Goal: Book appointment/travel/reservation

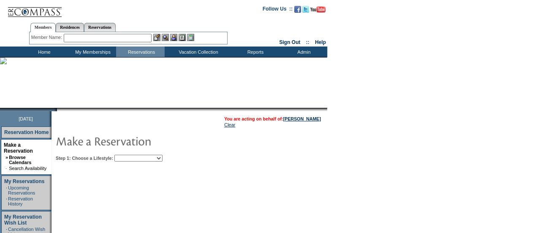
click at [163, 158] on select "Beach Leisure Metropolitan Mountain OIAL for Adventure OIAL for Couples OIAL fo…" at bounding box center [138, 157] width 48 height 7
select select "Metropolitan"
click at [129, 154] on select "Beach Leisure Metropolitan Mountain OIAL for Adventure OIAL for Couples OIAL fo…" at bounding box center [138, 157] width 48 height 7
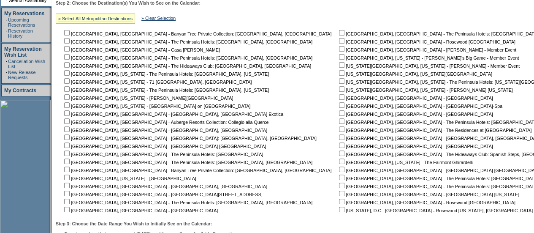
scroll to position [169, 0]
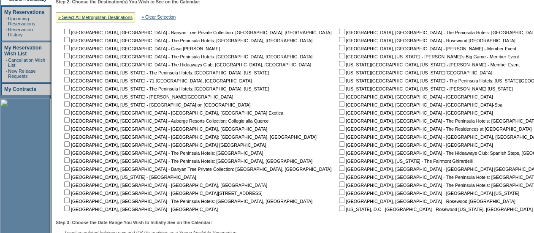
click at [339, 128] on input "checkbox" at bounding box center [341, 127] width 5 height 5
checkbox input "true"
click at [243, 104] on table "Bangkok, Thailand - Banyan Tree Private Collection: Bangkok, Thailand Bangkok, …" at bounding box center [340, 120] width 568 height 186
click at [339, 112] on input "checkbox" at bounding box center [341, 111] width 5 height 5
checkbox input "true"
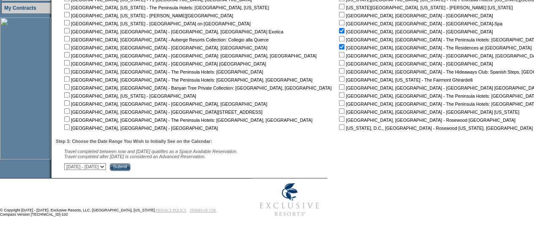
scroll to position [251, 0]
click at [130, 168] on input "Submit" at bounding box center [120, 167] width 21 height 8
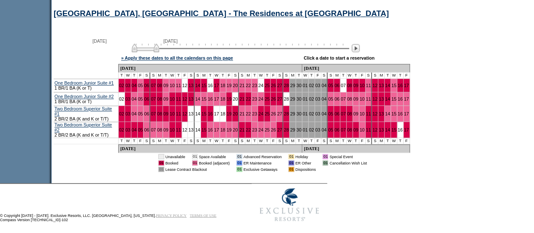
scroll to position [623, 0]
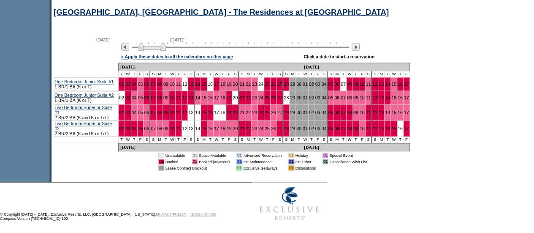
drag, startPoint x: 160, startPoint y: 55, endPoint x: 167, endPoint y: 56, distance: 7.2
click at [167, 51] on div "[DATE] [DATE]" at bounding box center [239, 44] width 244 height 14
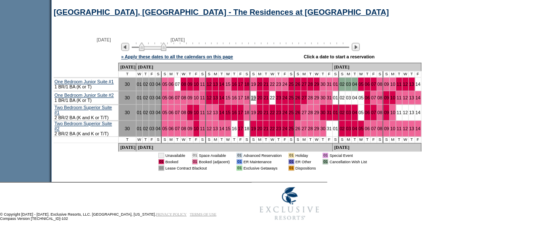
click at [251, 100] on link "19" at bounding box center [253, 97] width 5 height 5
